Goal: Transaction & Acquisition: Purchase product/service

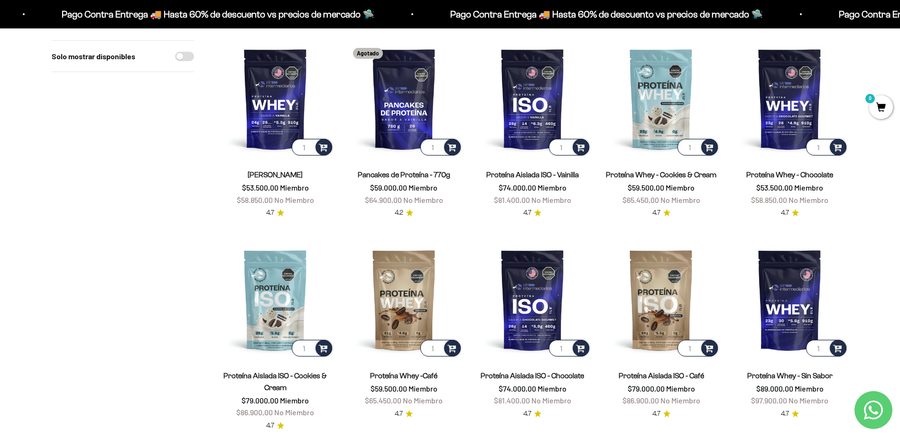
scroll to position [95, 0]
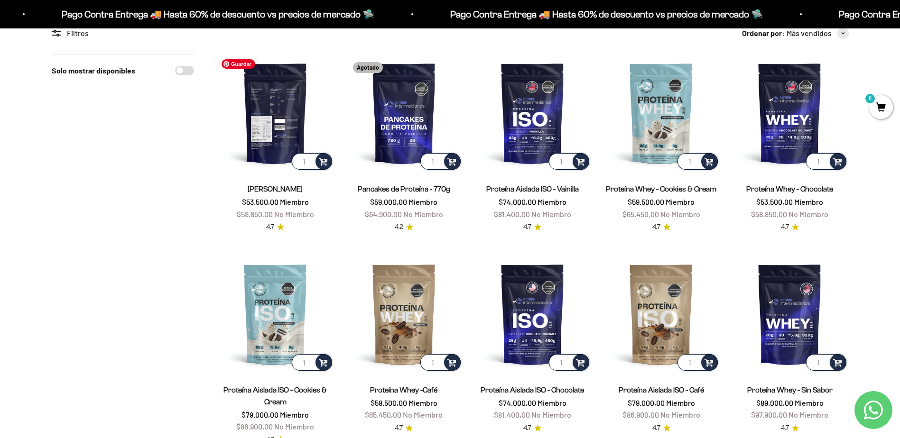
click at [284, 131] on img at bounding box center [275, 113] width 117 height 117
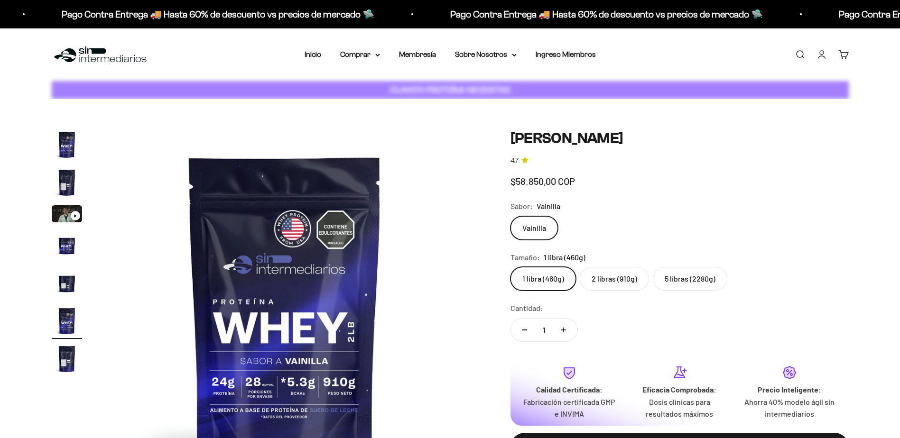
scroll to position [0, 1858]
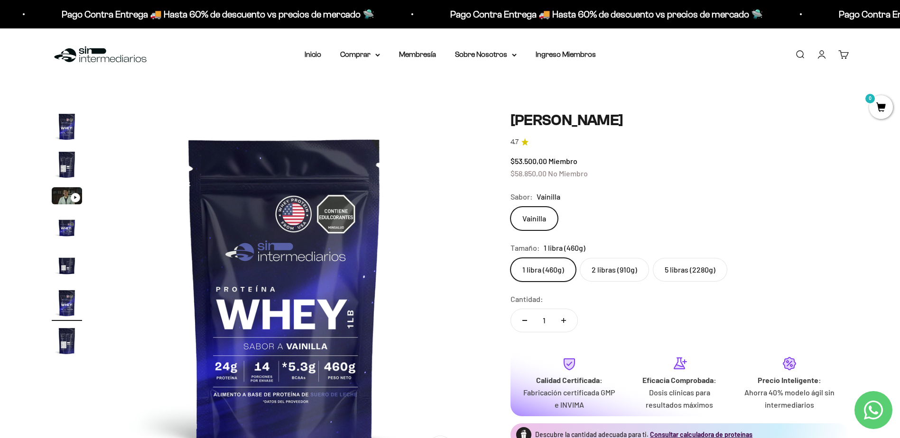
click at [605, 272] on label "2 libras (910g)" at bounding box center [614, 270] width 69 height 24
click at [510, 258] on input "2 libras (910g)" at bounding box center [510, 258] width 0 height 0
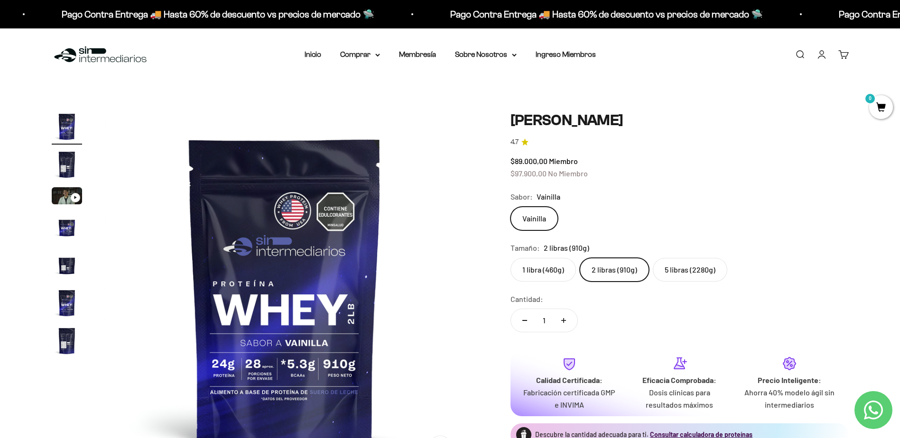
click at [555, 272] on label "1 libra (460g)" at bounding box center [542, 270] width 65 height 24
click at [510, 258] on input "1 libra (460g)" at bounding box center [510, 258] width 0 height 0
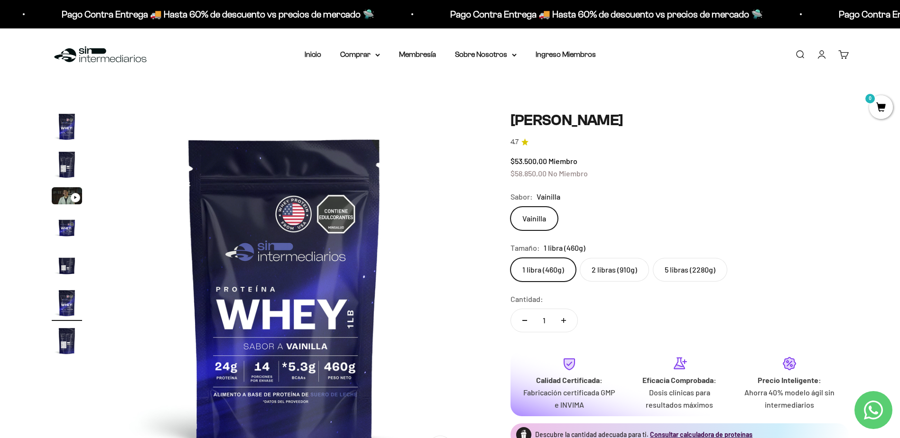
click at [597, 269] on label "2 libras (910g)" at bounding box center [614, 270] width 69 height 24
click at [510, 258] on input "2 libras (910g)" at bounding box center [510, 258] width 0 height 0
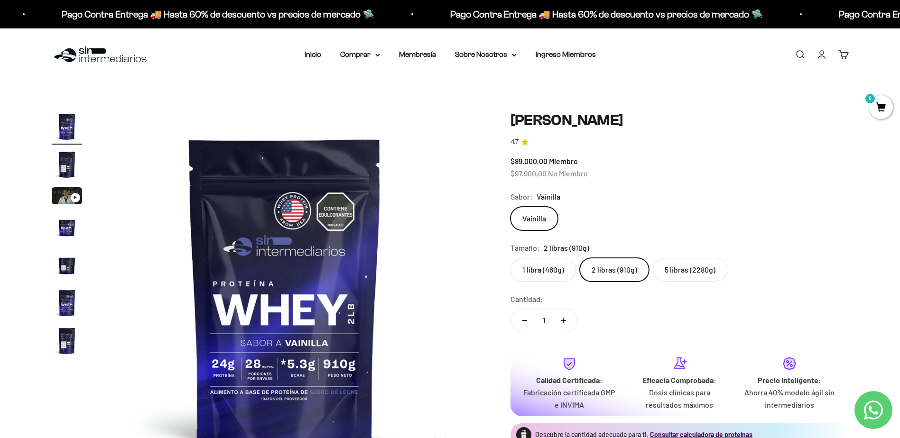
click at [542, 272] on label "1 libra (460g)" at bounding box center [542, 270] width 65 height 24
click at [510, 258] on input "1 libra (460g)" at bounding box center [510, 258] width 0 height 0
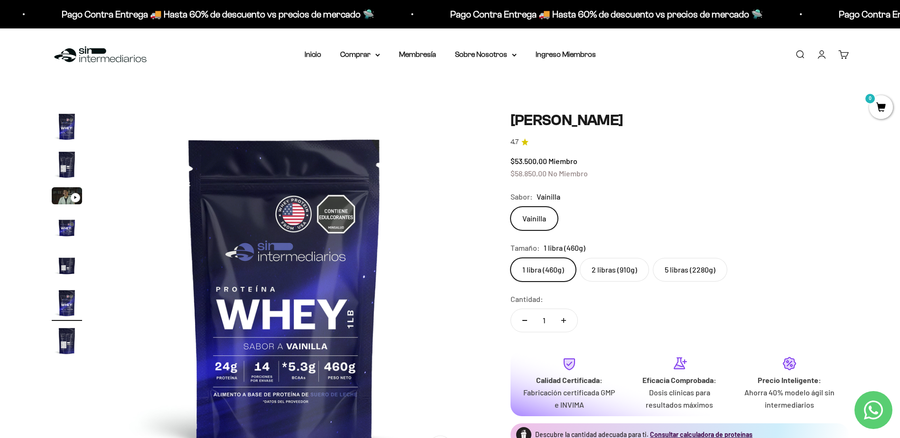
click at [599, 270] on label "2 libras (910g)" at bounding box center [614, 270] width 69 height 24
click at [510, 258] on input "2 libras (910g)" at bounding box center [510, 258] width 0 height 0
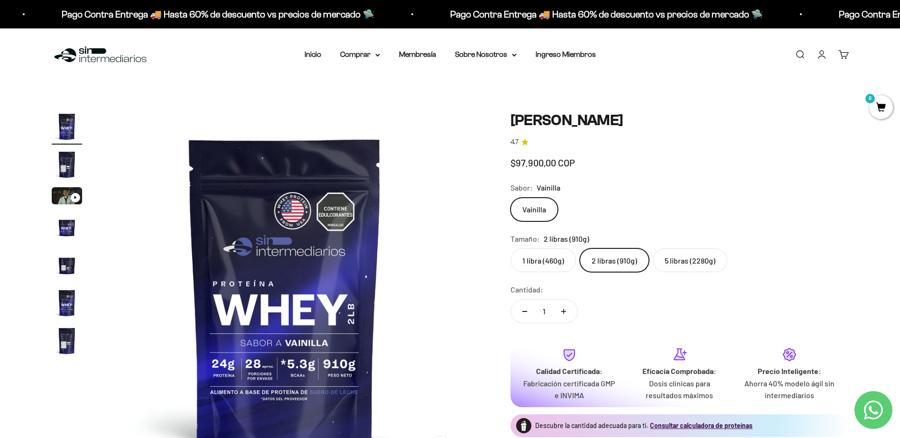
click at [535, 272] on label "1 libra (460g)" at bounding box center [542, 261] width 65 height 24
click at [510, 249] on input "1 libra (460g)" at bounding box center [510, 248] width 0 height 0
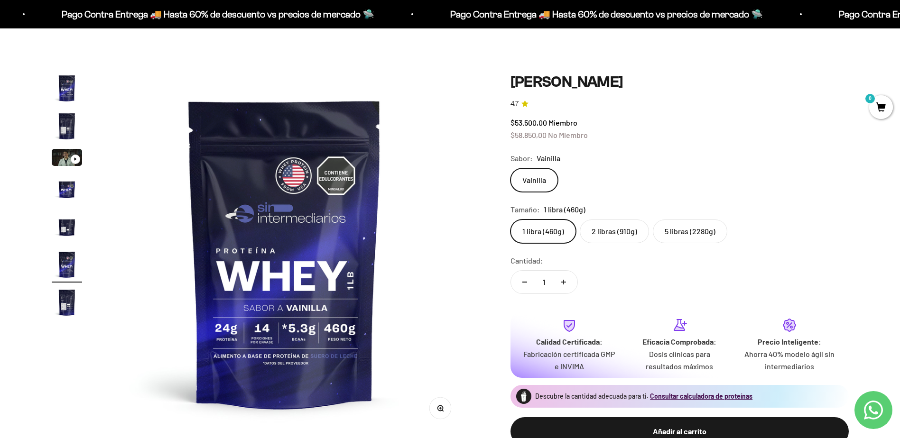
scroll to position [47, 0]
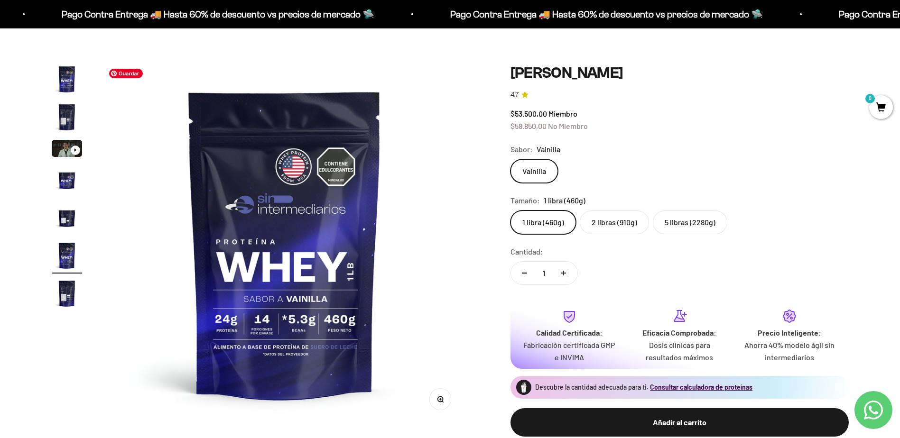
click at [286, 333] on img at bounding box center [284, 244] width 360 height 360
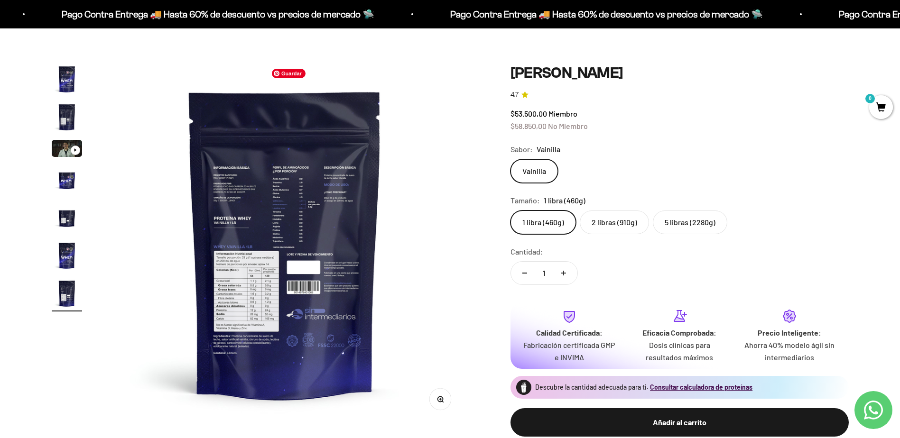
click at [265, 315] on img at bounding box center [285, 244] width 360 height 360
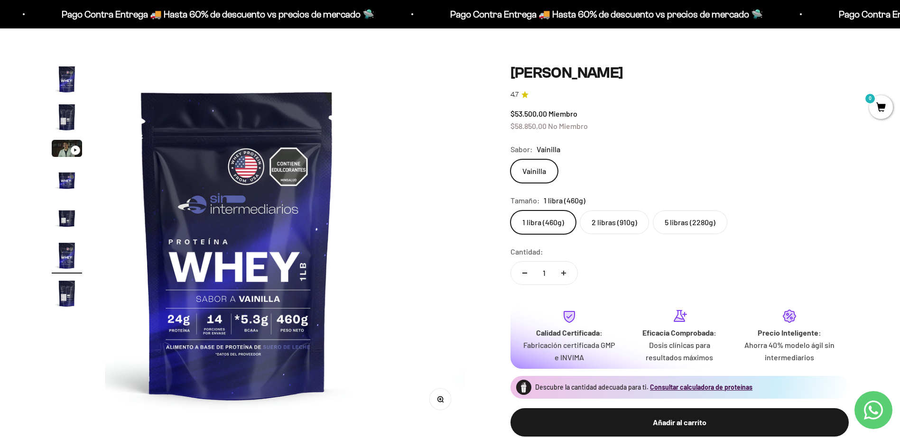
scroll to position [0, 1858]
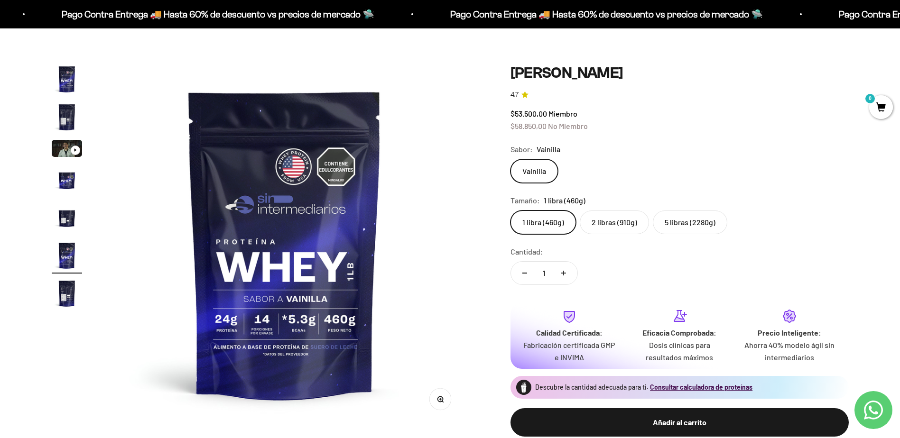
click at [62, 176] on img "Ir al artículo 4" at bounding box center [67, 180] width 30 height 30
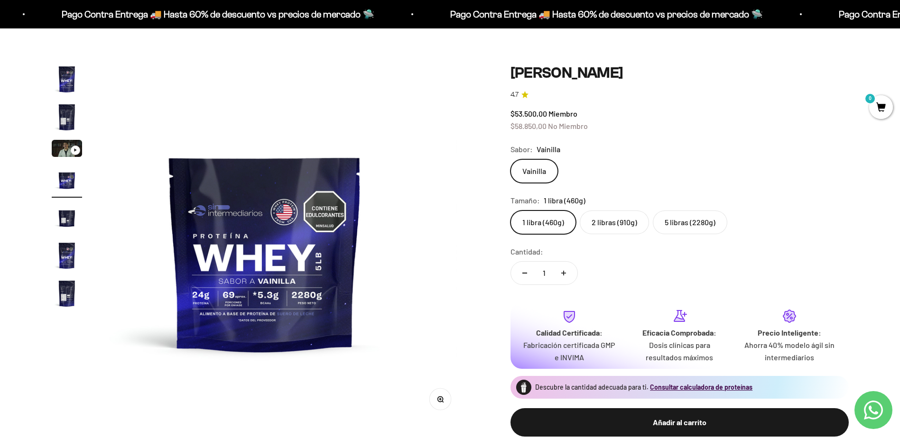
scroll to position [0, 1115]
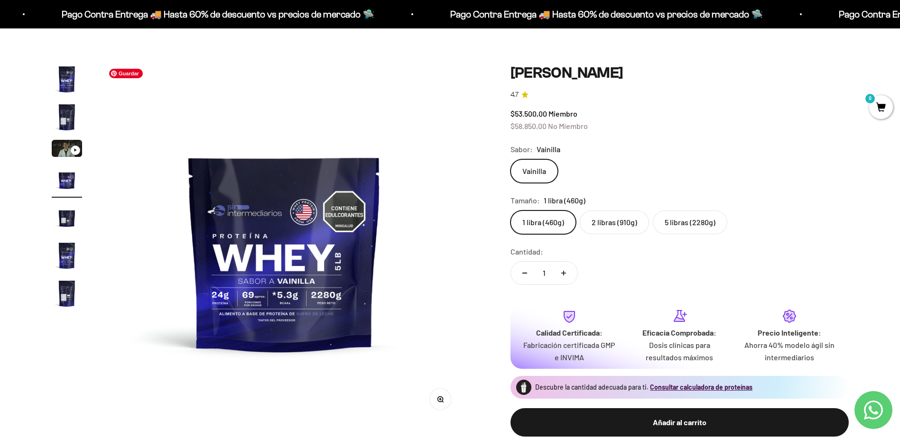
click at [214, 307] on img at bounding box center [284, 244] width 360 height 360
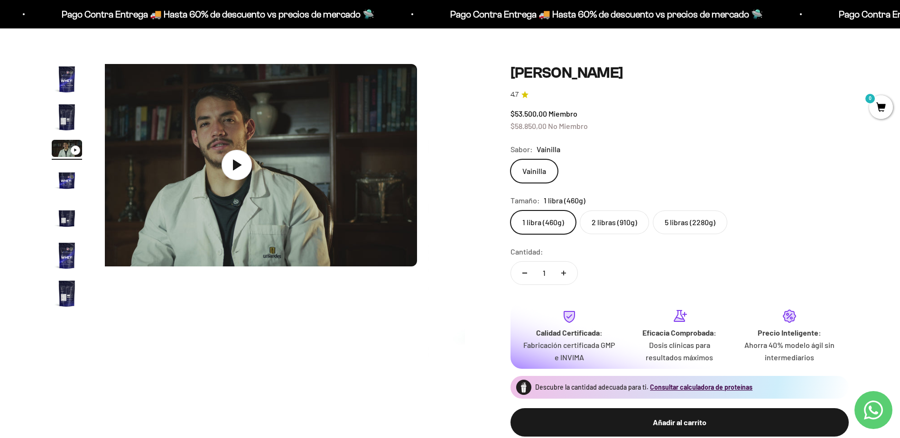
scroll to position [0, 743]
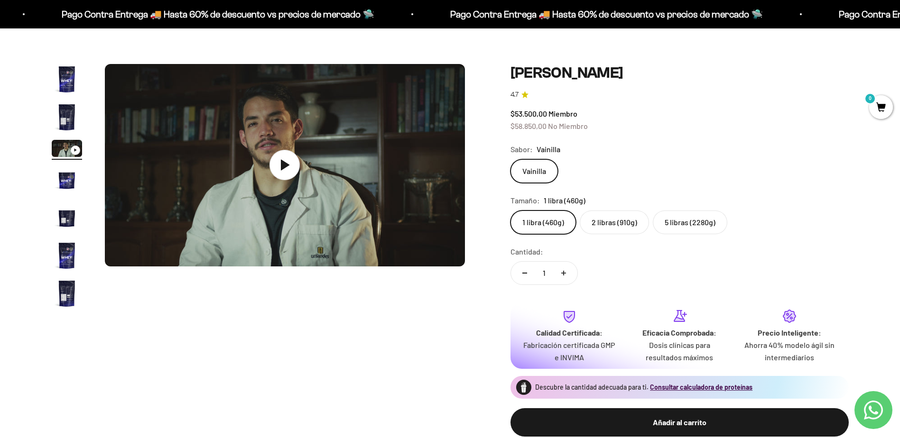
click at [69, 72] on img "Ir al artículo 1" at bounding box center [67, 79] width 30 height 30
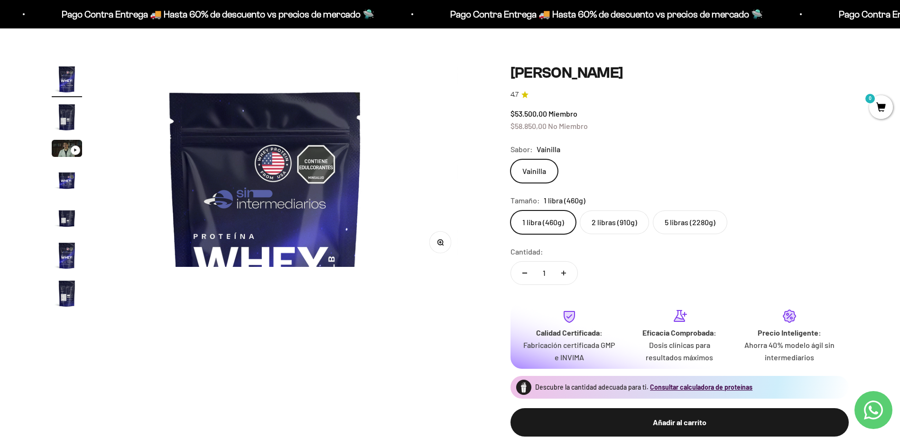
scroll to position [0, 0]
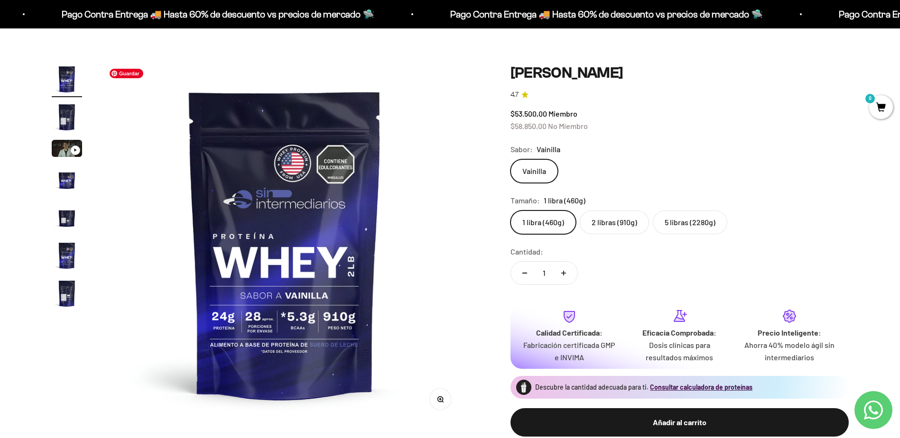
click at [440, 406] on button "Zoom" at bounding box center [439, 399] width 21 height 21
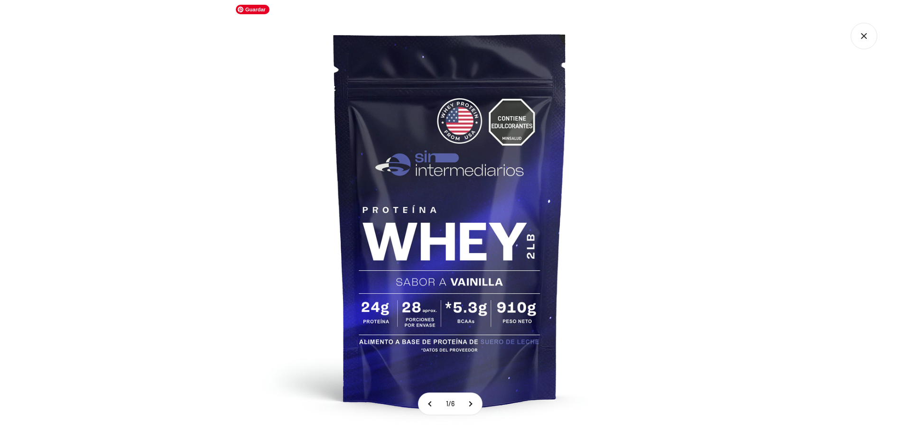
click at [441, 335] on img at bounding box center [450, 219] width 438 height 438
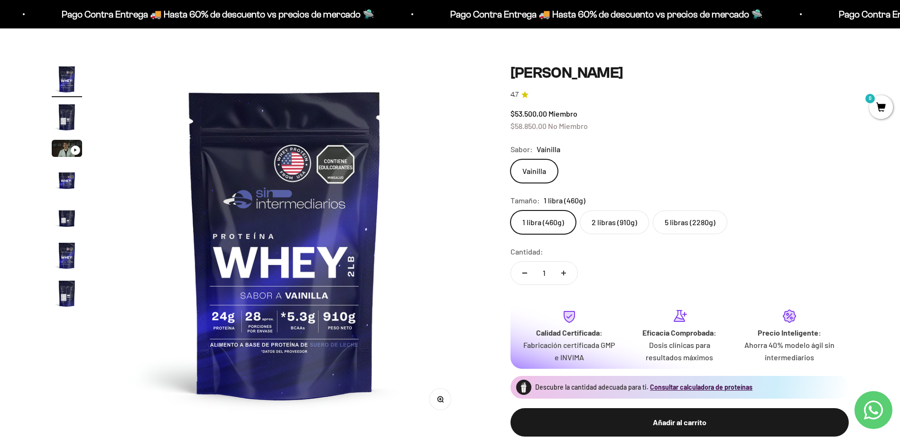
click at [601, 226] on label "2 libras (910g)" at bounding box center [614, 223] width 69 height 24
click at [510, 211] on input "2 libras (910g)" at bounding box center [510, 210] width 0 height 0
click at [556, 222] on label "1 libra (460g)" at bounding box center [542, 223] width 65 height 24
click at [510, 211] on input "1 libra (460g)" at bounding box center [510, 210] width 0 height 0
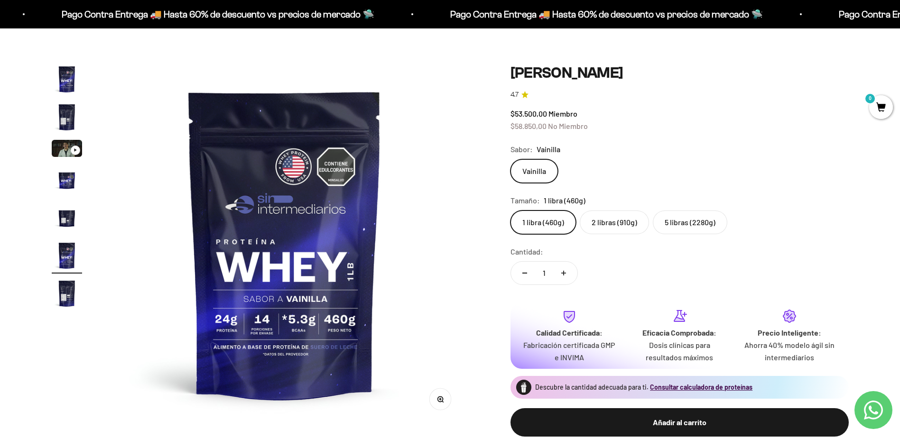
click at [606, 225] on label "2 libras (910g)" at bounding box center [614, 223] width 69 height 24
click at [510, 211] on input "2 libras (910g)" at bounding box center [510, 210] width 0 height 0
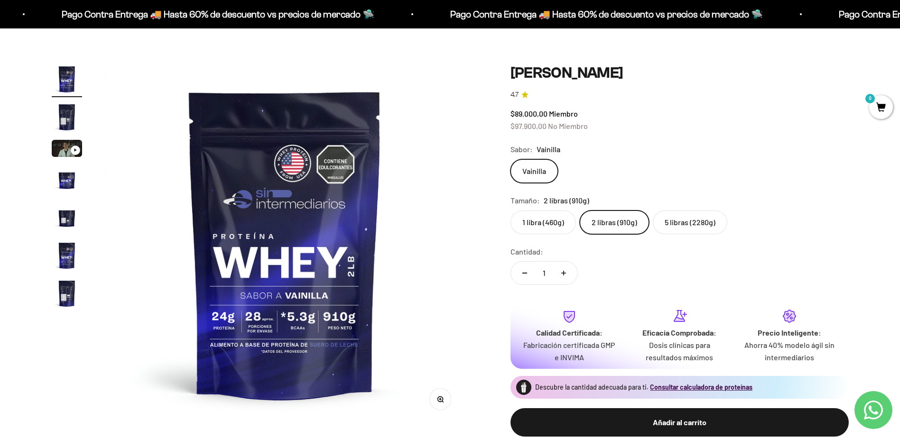
click at [544, 220] on label "1 libra (460g)" at bounding box center [542, 223] width 65 height 24
click at [510, 211] on input "1 libra (460g)" at bounding box center [510, 210] width 0 height 0
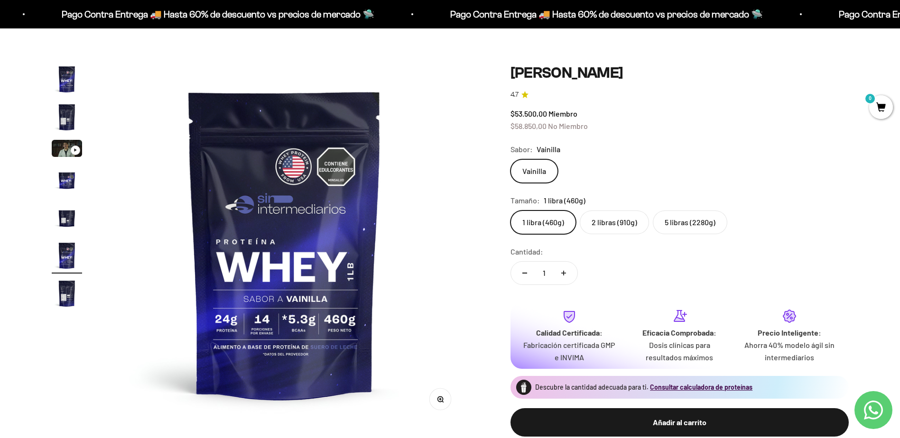
click at [577, 222] on div "1 libra (460g) 2 libras (910g) 5 libras (2280g)" at bounding box center [679, 223] width 338 height 24
click at [590, 221] on label "2 libras (910g)" at bounding box center [614, 223] width 69 height 24
click at [510, 211] on input "2 libras (910g)" at bounding box center [510, 210] width 0 height 0
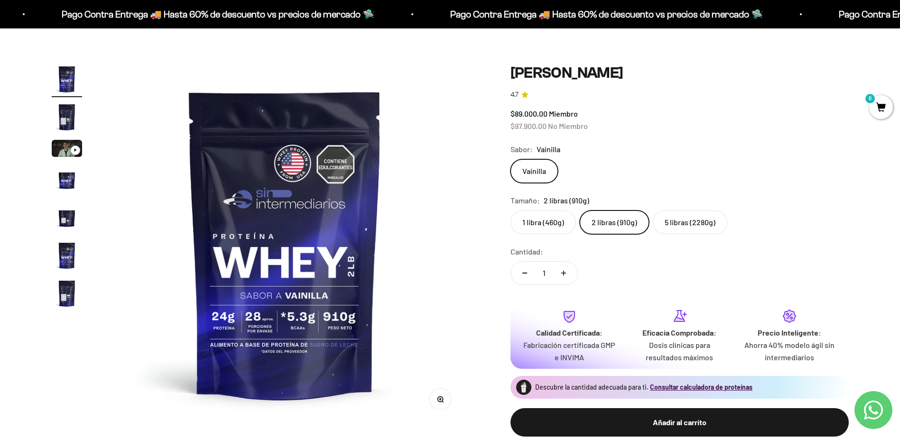
click at [553, 221] on label "1 libra (460g)" at bounding box center [542, 223] width 65 height 24
click at [510, 211] on input "1 libra (460g)" at bounding box center [510, 210] width 0 height 0
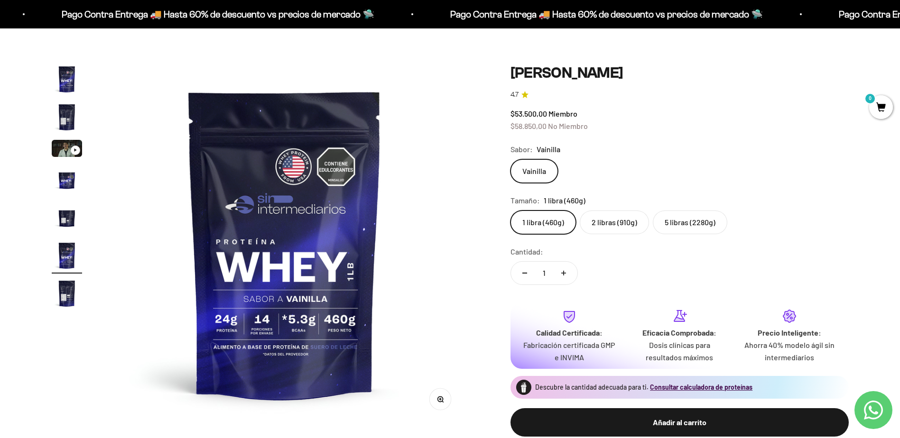
click at [593, 222] on label "2 libras (910g)" at bounding box center [614, 223] width 69 height 24
click at [510, 211] on input "2 libras (910g)" at bounding box center [510, 210] width 0 height 0
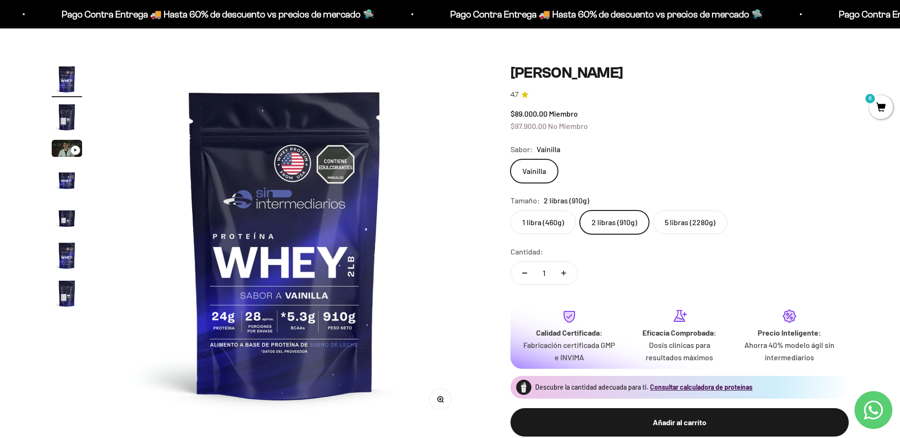
drag, startPoint x: 593, startPoint y: 222, endPoint x: 611, endPoint y: 243, distance: 27.6
click at [611, 243] on safe-sticky "Proteína Whey - Vainilla 4.7 $89.000,00 Miembro $97.900,00 No Miembro Calidad d…" at bounding box center [679, 258] width 338 height 389
click at [602, 224] on label "2 libras (910g)" at bounding box center [614, 223] width 69 height 24
click at [510, 211] on input "2 libras (910g)" at bounding box center [510, 210] width 0 height 0
click at [543, 214] on label "1 libra (460g)" at bounding box center [542, 223] width 65 height 24
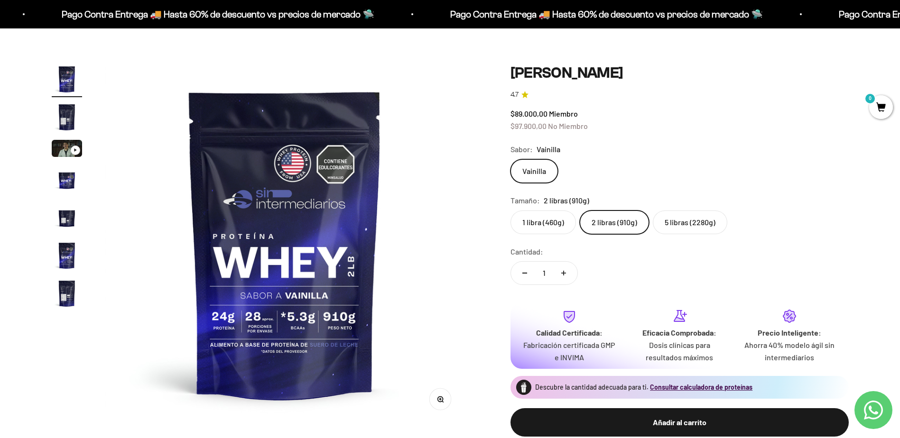
click at [510, 211] on input "1 libra (460g)" at bounding box center [510, 210] width 0 height 0
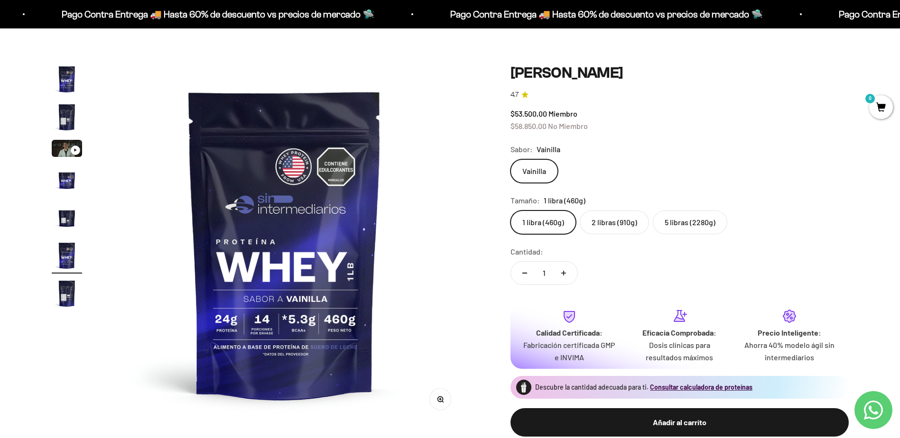
click at [597, 219] on label "2 libras (910g)" at bounding box center [614, 223] width 69 height 24
click at [510, 211] on input "2 libras (910g)" at bounding box center [510, 210] width 0 height 0
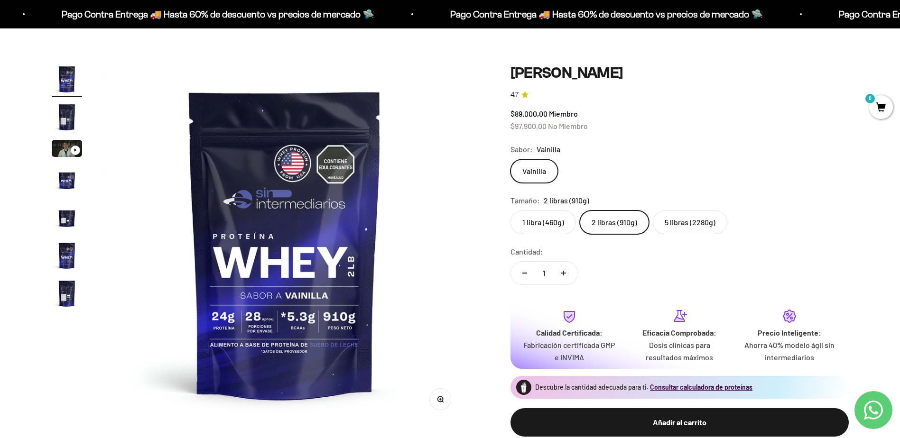
click at [675, 222] on label "5 libras (2280g)" at bounding box center [690, 223] width 74 height 24
click at [510, 211] on input "5 libras (2280g)" at bounding box center [510, 210] width 0 height 0
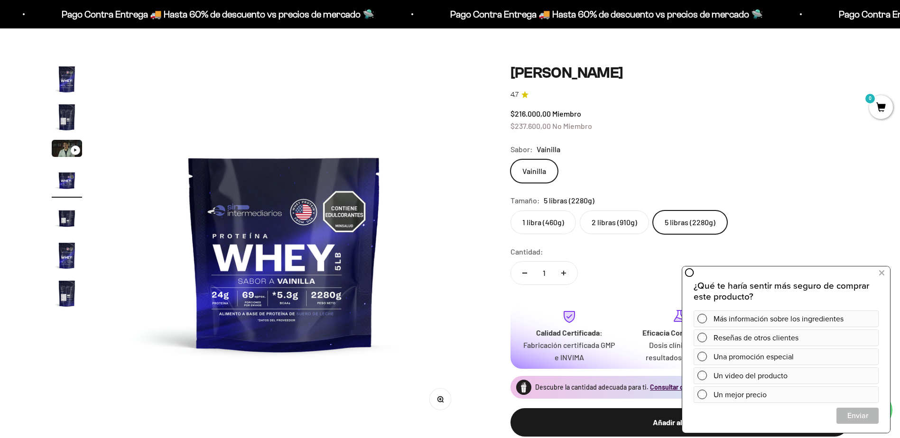
click at [632, 224] on label "2 libras (910g)" at bounding box center [614, 223] width 69 height 24
click at [510, 211] on input "2 libras (910g)" at bounding box center [510, 210] width 0 height 0
